Goal: Transaction & Acquisition: Purchase product/service

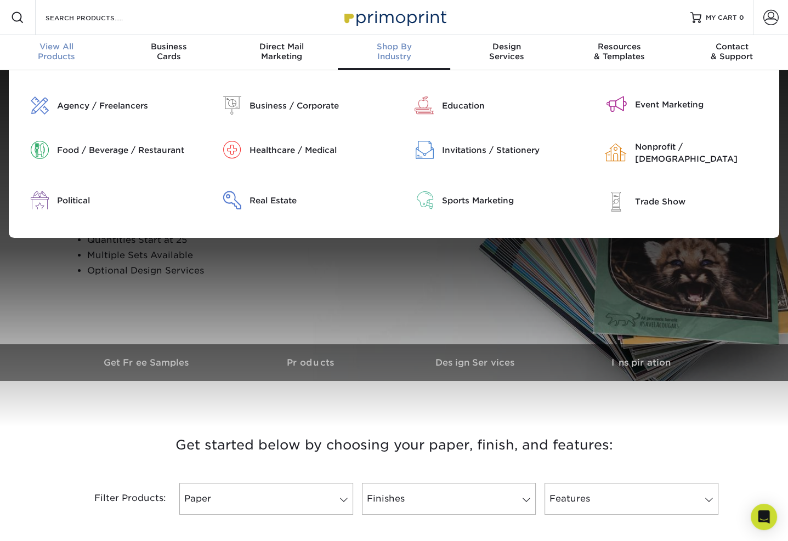
scroll to position [1, 0]
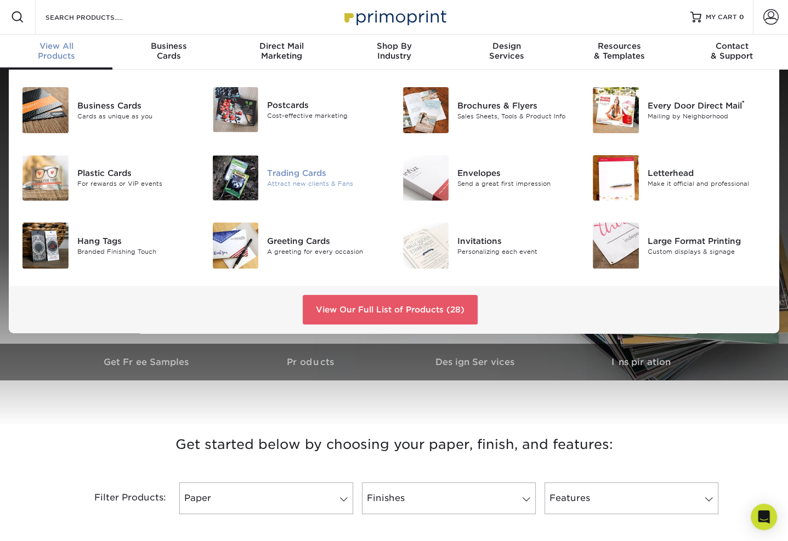
click at [297, 174] on div "Trading Cards" at bounding box center [326, 173] width 118 height 12
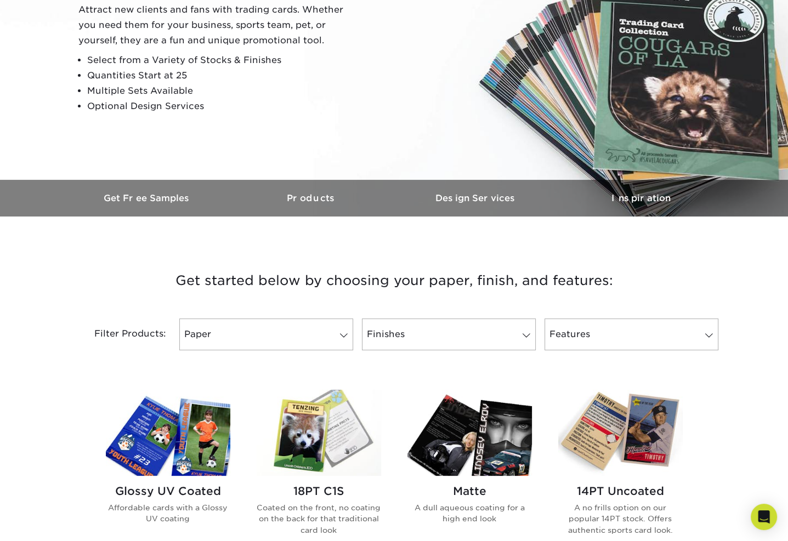
scroll to position [274, 0]
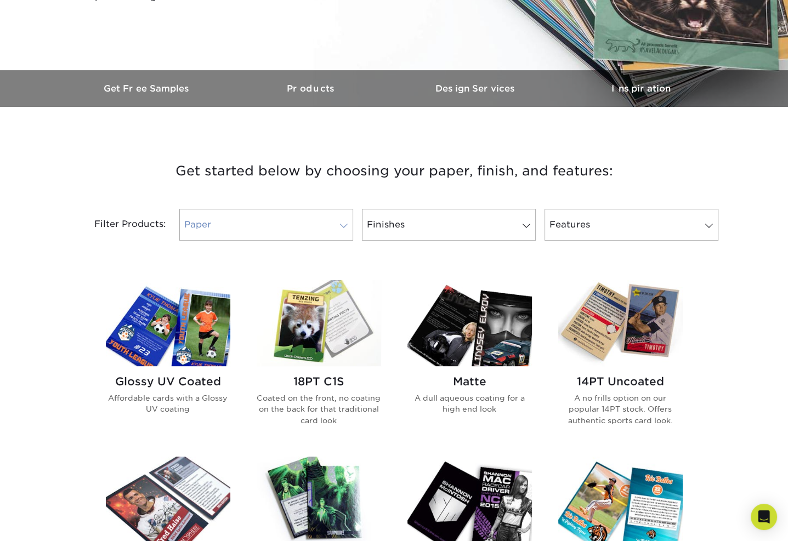
click at [331, 222] on link "Paper" at bounding box center [266, 225] width 174 height 32
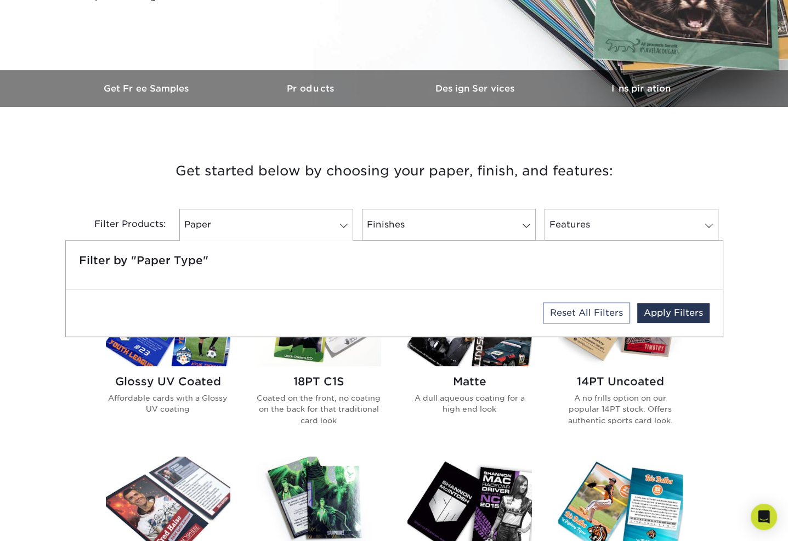
click at [121, 212] on div "Filter Products:" at bounding box center [120, 225] width 110 height 32
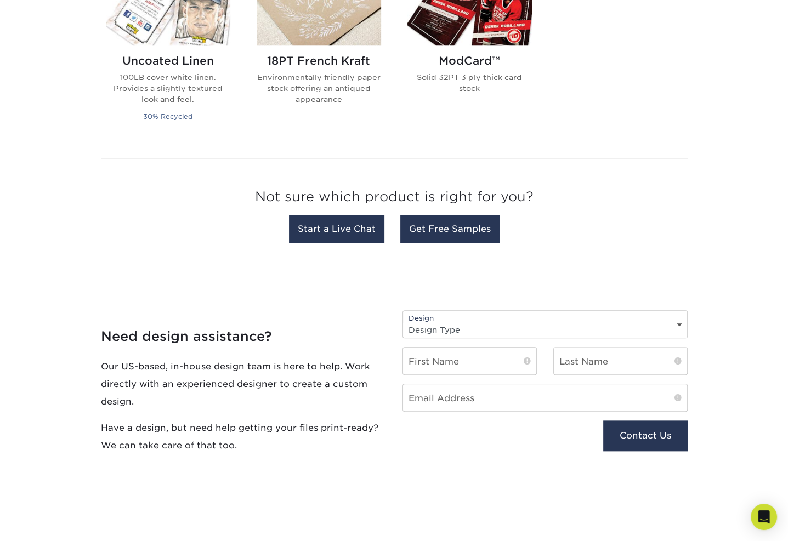
scroll to position [1042, 0]
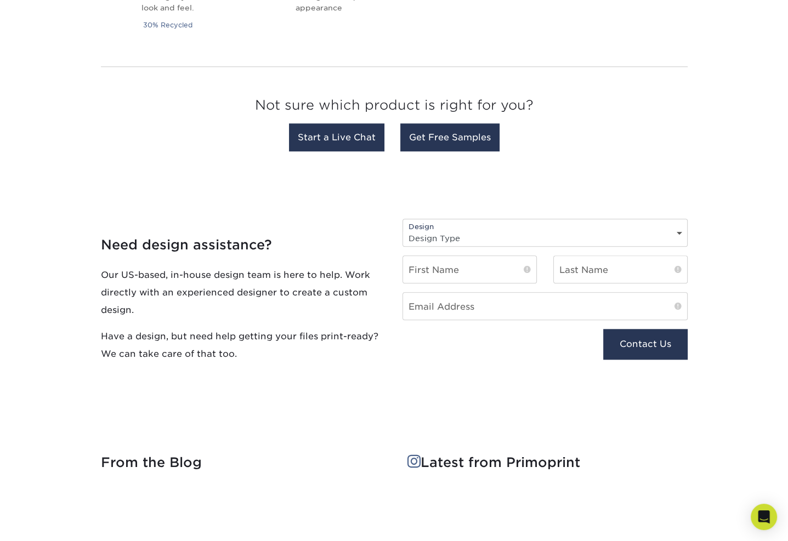
click at [655, 228] on div "Design Design Type Design Edits New Design" at bounding box center [544, 233] width 285 height 28
click at [679, 232] on select "Design Type Design Edits New Design" at bounding box center [545, 238] width 284 height 16
select select "Design Edits"
click at [403, 230] on select "Design Type Design Edits New Design" at bounding box center [545, 238] width 284 height 16
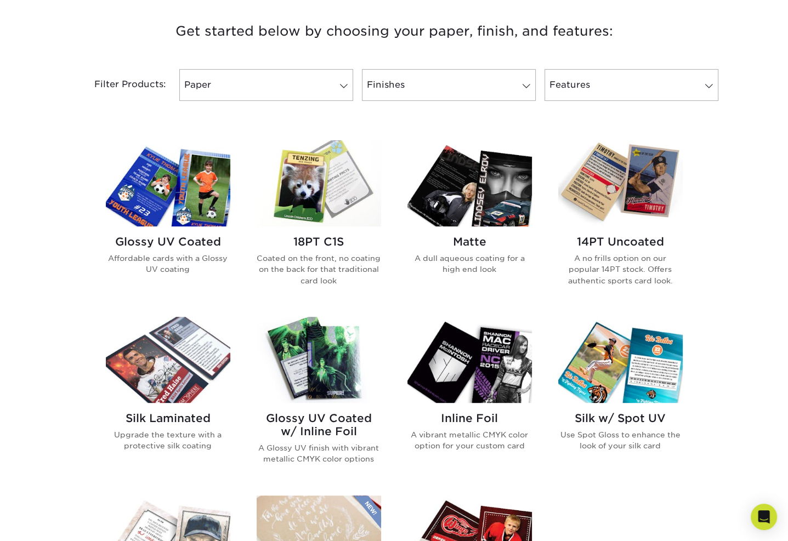
scroll to position [384, 0]
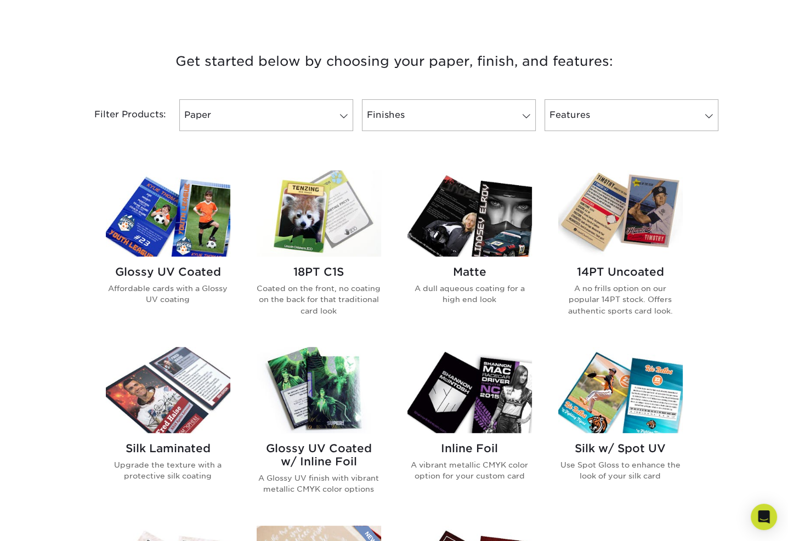
click at [621, 208] on img at bounding box center [620, 214] width 124 height 86
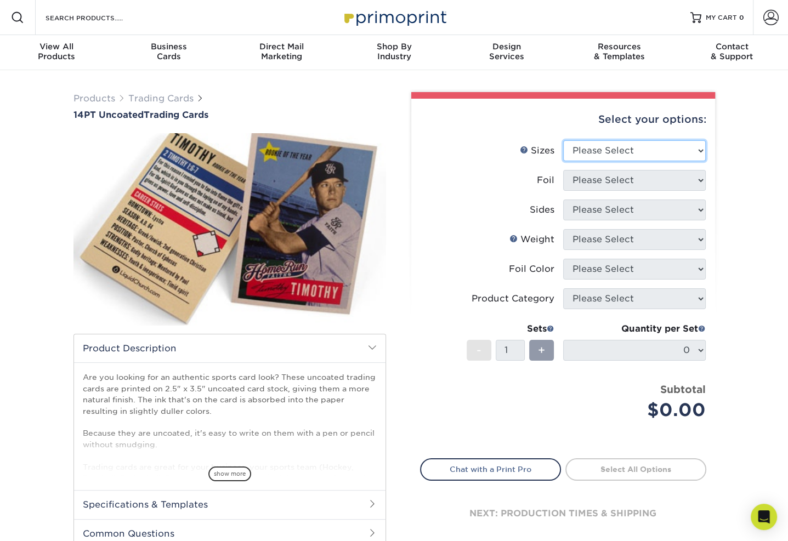
click at [660, 144] on select "Please Select 2.5" x 3.5"" at bounding box center [634, 150] width 143 height 21
select select "2.50x3.50"
click at [563, 140] on select "Please Select 2.5" x 3.5"" at bounding box center [634, 150] width 143 height 21
click at [647, 181] on select "Please Select Yes No" at bounding box center [634, 180] width 143 height 21
select select "0"
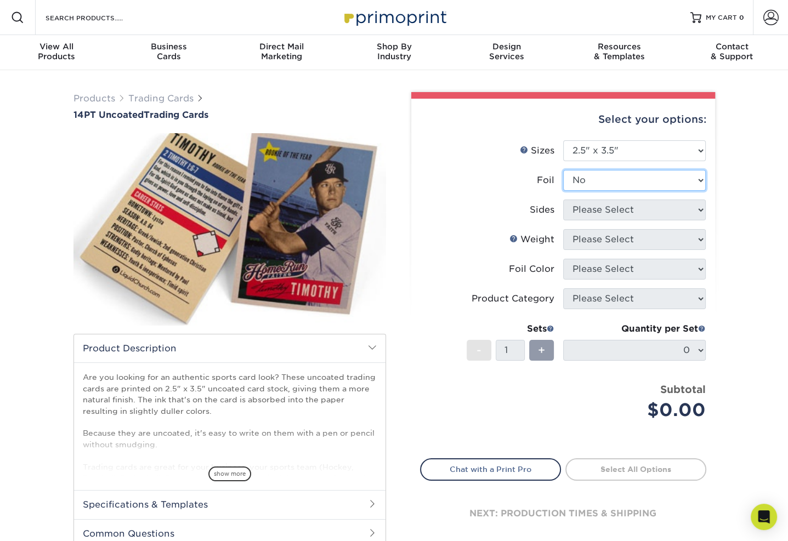
click at [563, 170] on select "Please Select Yes No" at bounding box center [634, 180] width 143 height 21
click at [663, 212] on select "Please Select Print Both Sides Print Front Only" at bounding box center [634, 210] width 143 height 21
select select "13abbda7-1d64-4f25-8bb2-c179b224825d"
click at [563, 200] on select "Please Select Print Both Sides Print Front Only" at bounding box center [634, 210] width 143 height 21
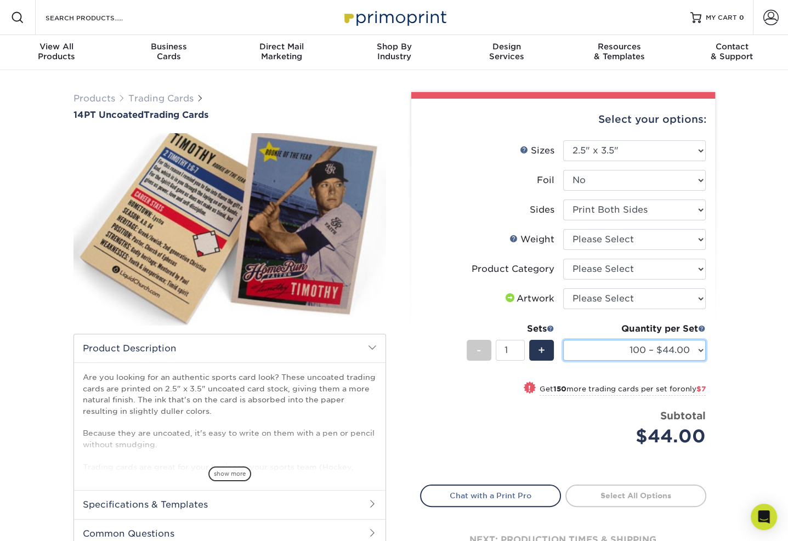
click at [664, 351] on select "100 – $44.00 250 – $51.00 500 – $54.00 1000 – $78.00 2500 – $148.00 5000 – $198…" at bounding box center [634, 350] width 143 height 21
click at [748, 201] on div "Products Trading Cards 14PT Uncoated Trading Cards show more Templates" at bounding box center [394, 345] width 788 height 550
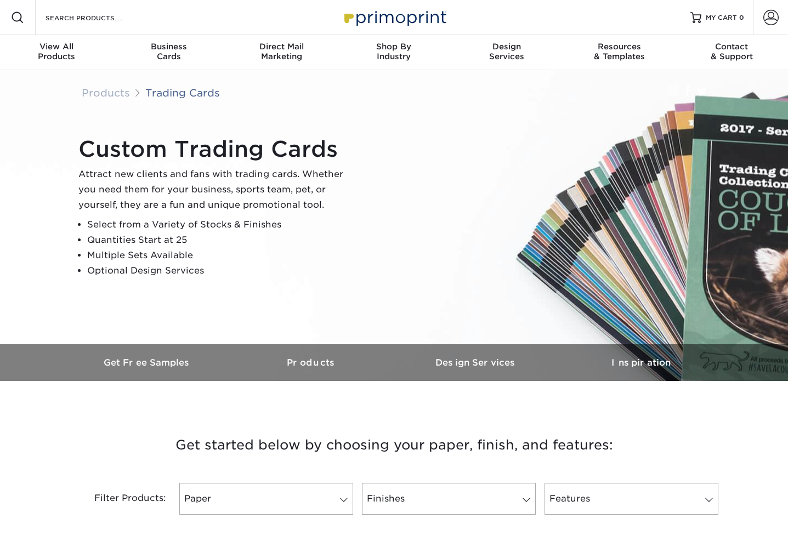
select select "Design Edits"
